Goal: Task Accomplishment & Management: Manage account settings

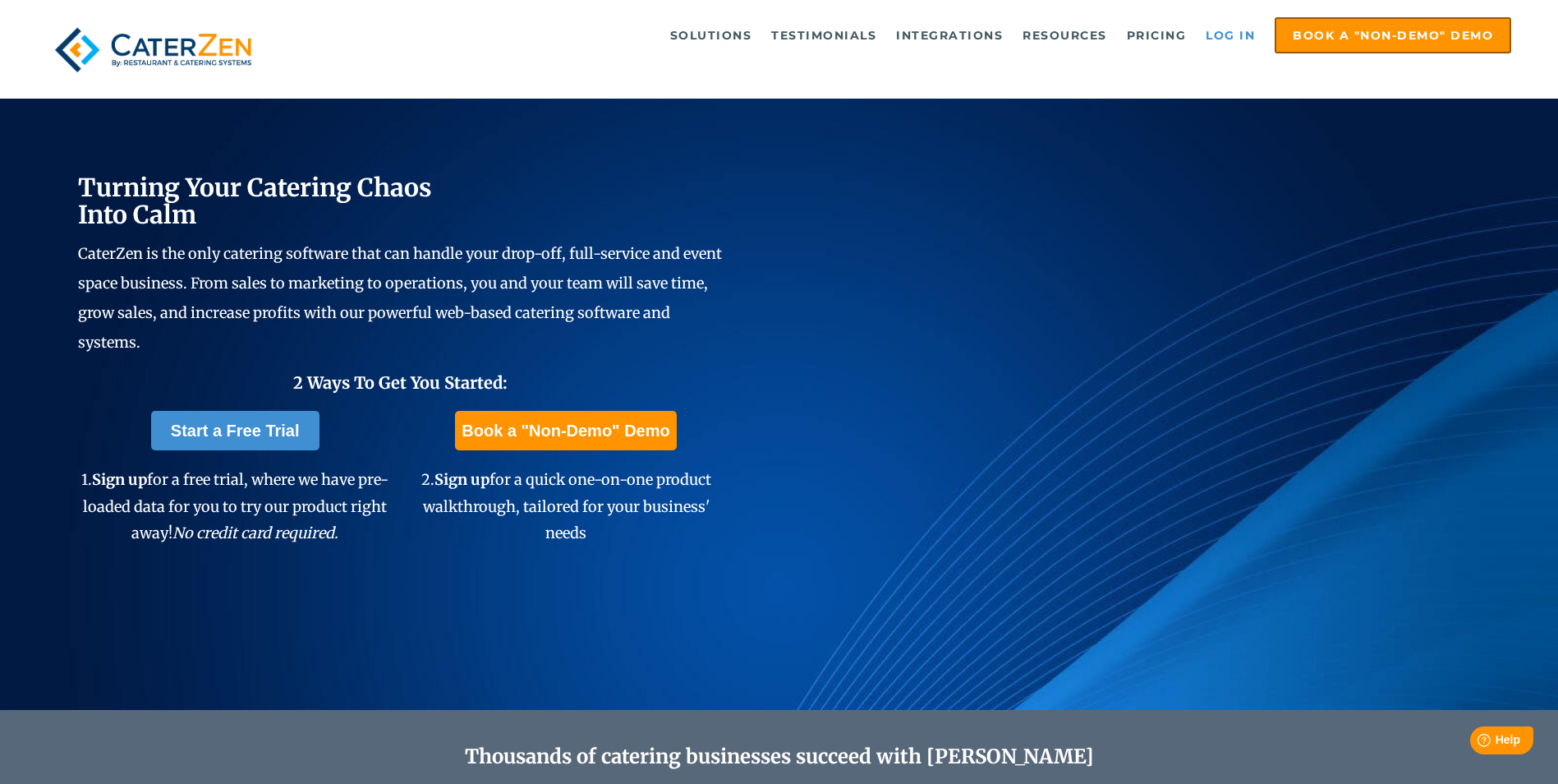
click at [1230, 34] on link "Log in" at bounding box center [1231, 35] width 66 height 33
click at [1238, 27] on link "Log in" at bounding box center [1231, 35] width 66 height 33
click at [1233, 37] on link "Log in" at bounding box center [1231, 35] width 66 height 33
